Goal: Task Accomplishment & Management: Manage account settings

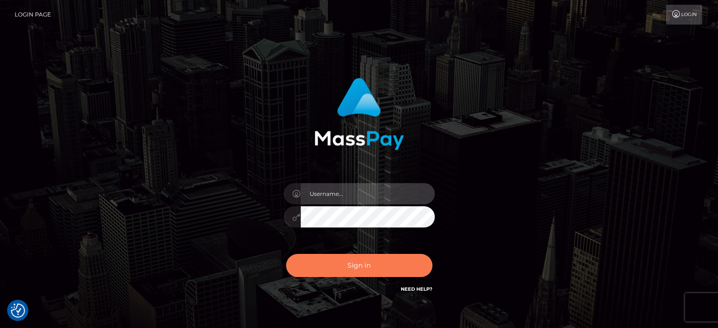
type input "letticia.ctfo"
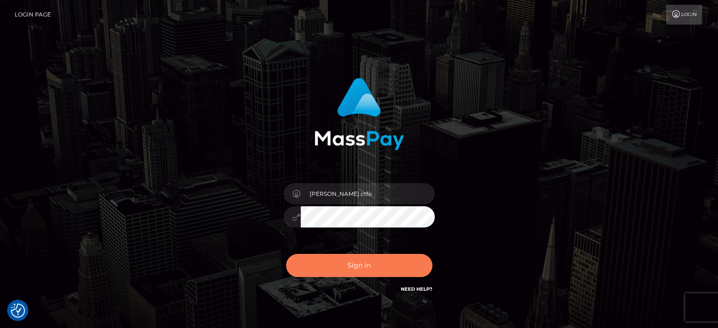
click at [370, 263] on button "Sign in" at bounding box center [359, 265] width 146 height 23
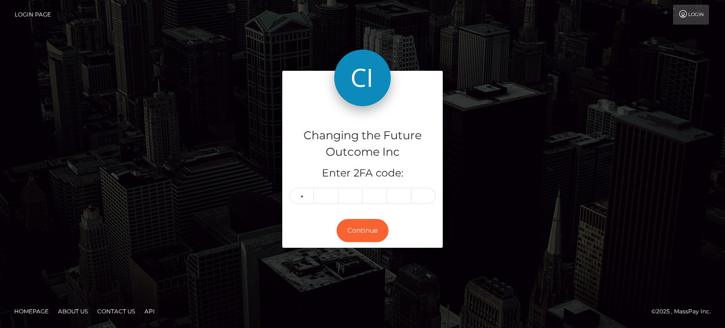
type input "6"
type input "7"
type input "4"
type input "6"
type input "0"
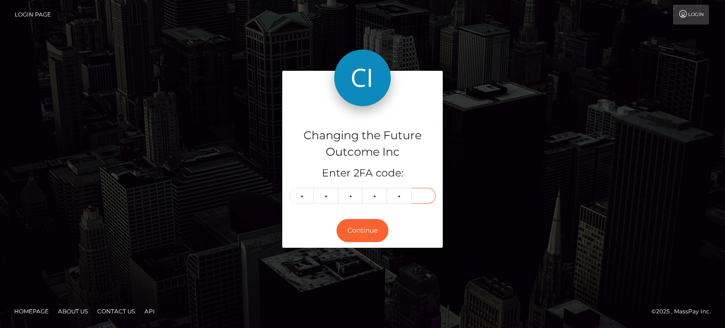
type input "1"
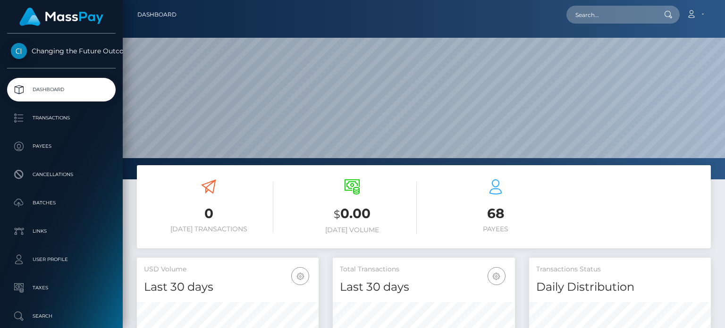
scroll to position [167, 181]
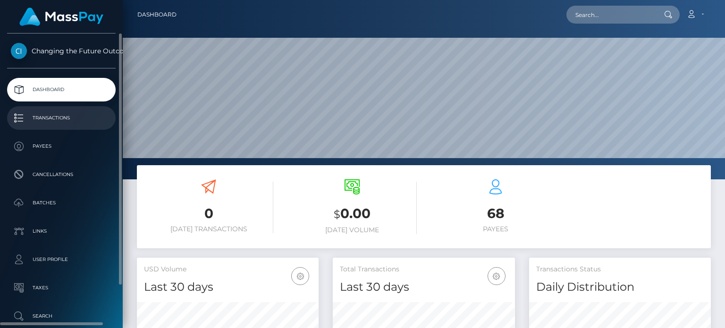
click at [62, 118] on p "Transactions" at bounding box center [61, 118] width 101 height 14
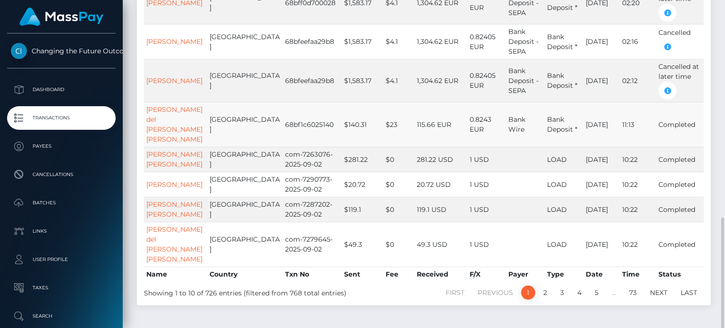
scroll to position [297, 0]
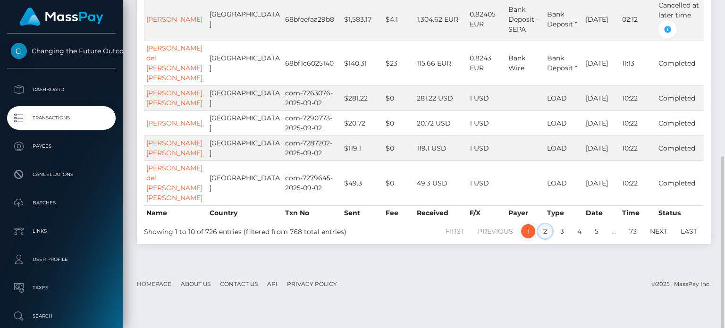
click at [544, 238] on link "2" at bounding box center [545, 231] width 14 height 14
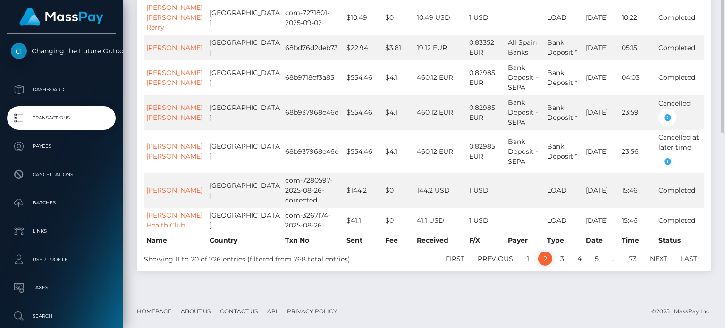
scroll to position [109, 0]
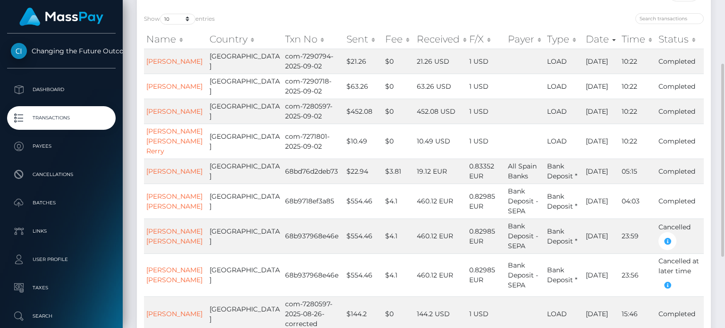
click at [545, 37] on th "Type" at bounding box center [564, 39] width 39 height 19
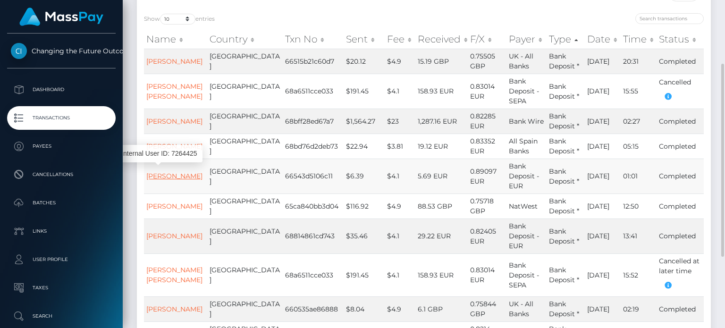
click at [157, 172] on link "Patrick Boudry" at bounding box center [174, 176] width 56 height 8
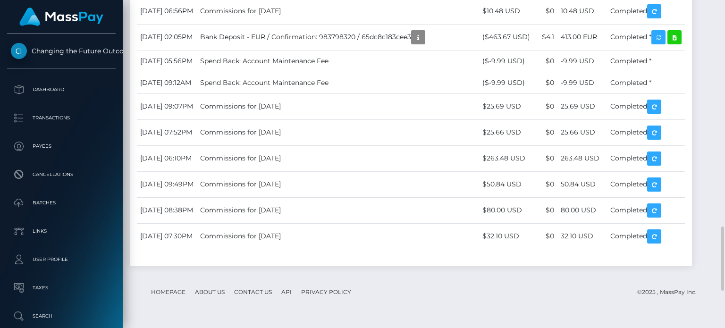
scroll to position [1107, 0]
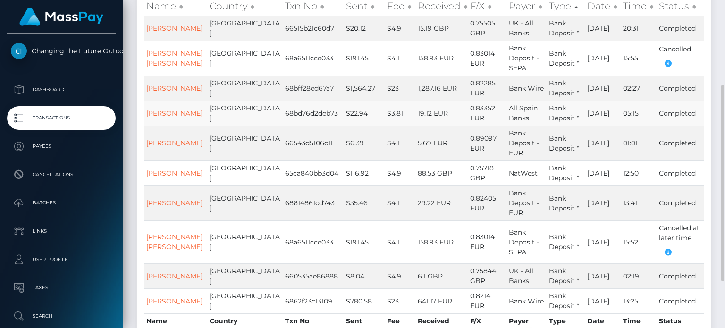
scroll to position [220, 0]
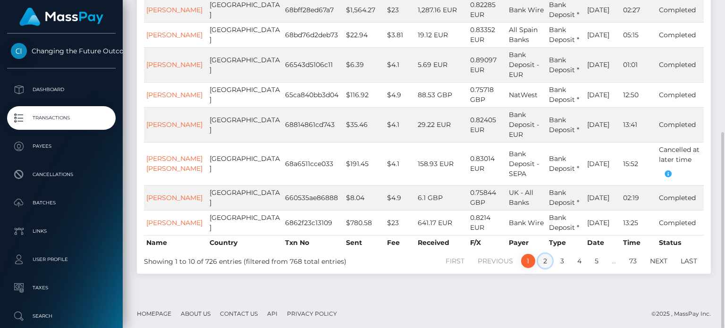
click at [547, 258] on link "2" at bounding box center [545, 261] width 14 height 14
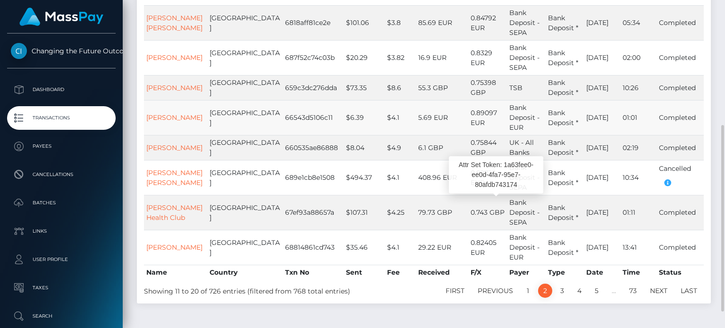
scroll to position [250, 0]
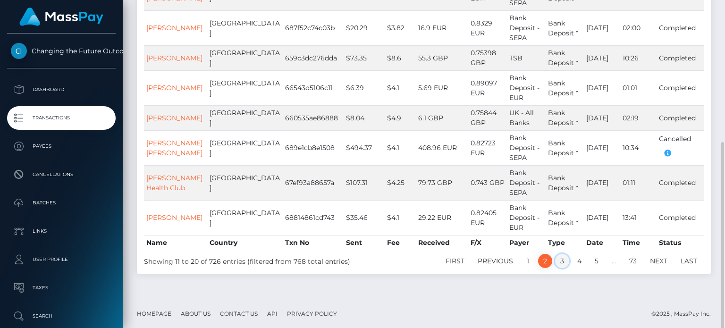
click at [563, 261] on link "3" at bounding box center [562, 261] width 14 height 14
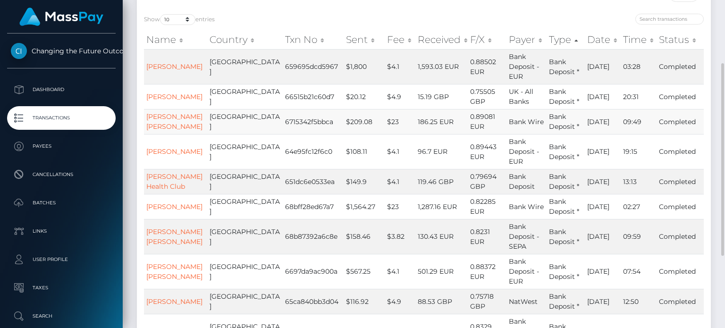
scroll to position [232, 0]
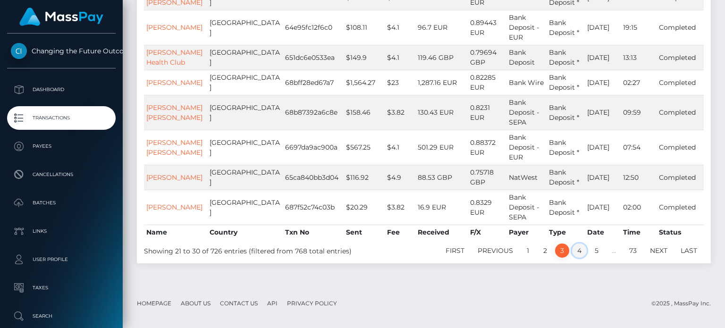
click at [583, 258] on link "4" at bounding box center [579, 251] width 15 height 14
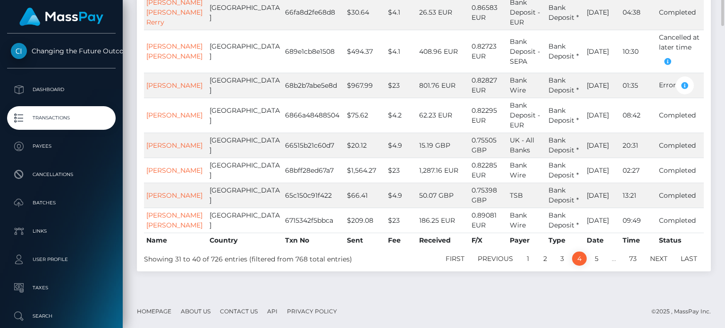
scroll to position [43, 0]
